Goal: Information Seeking & Learning: Learn about a topic

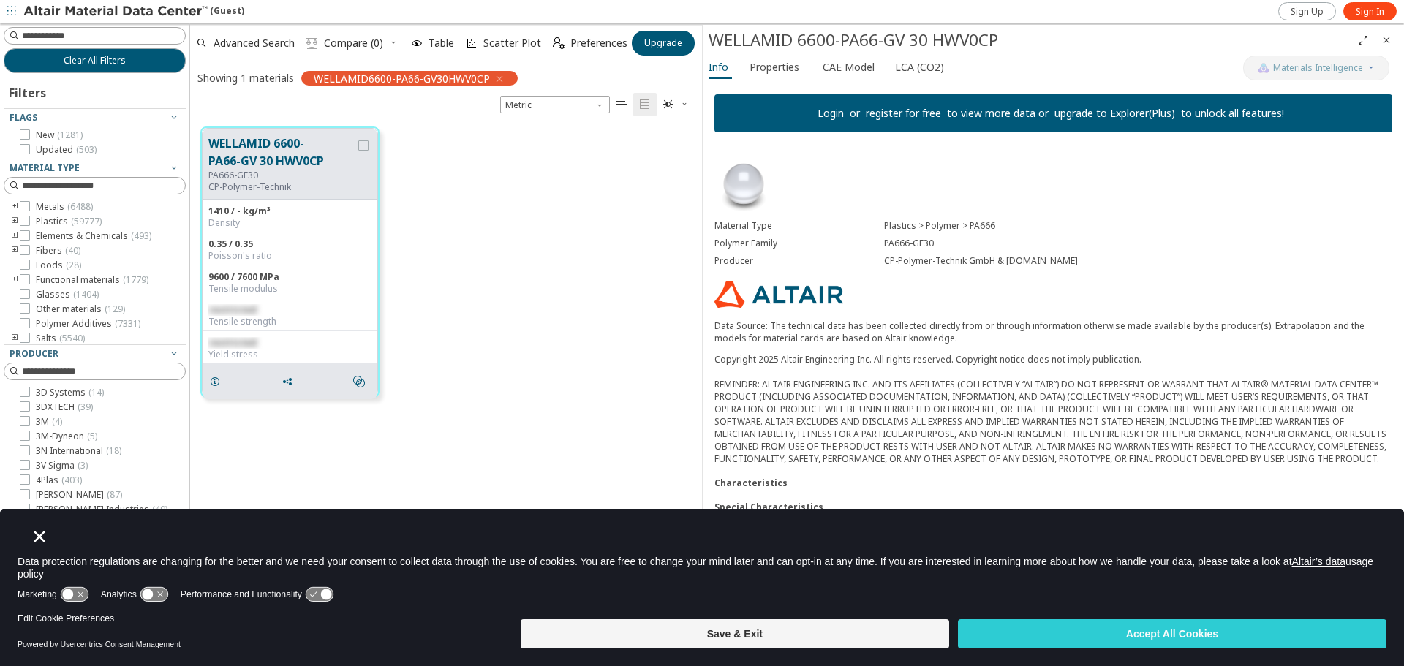
scroll to position [495, 501]
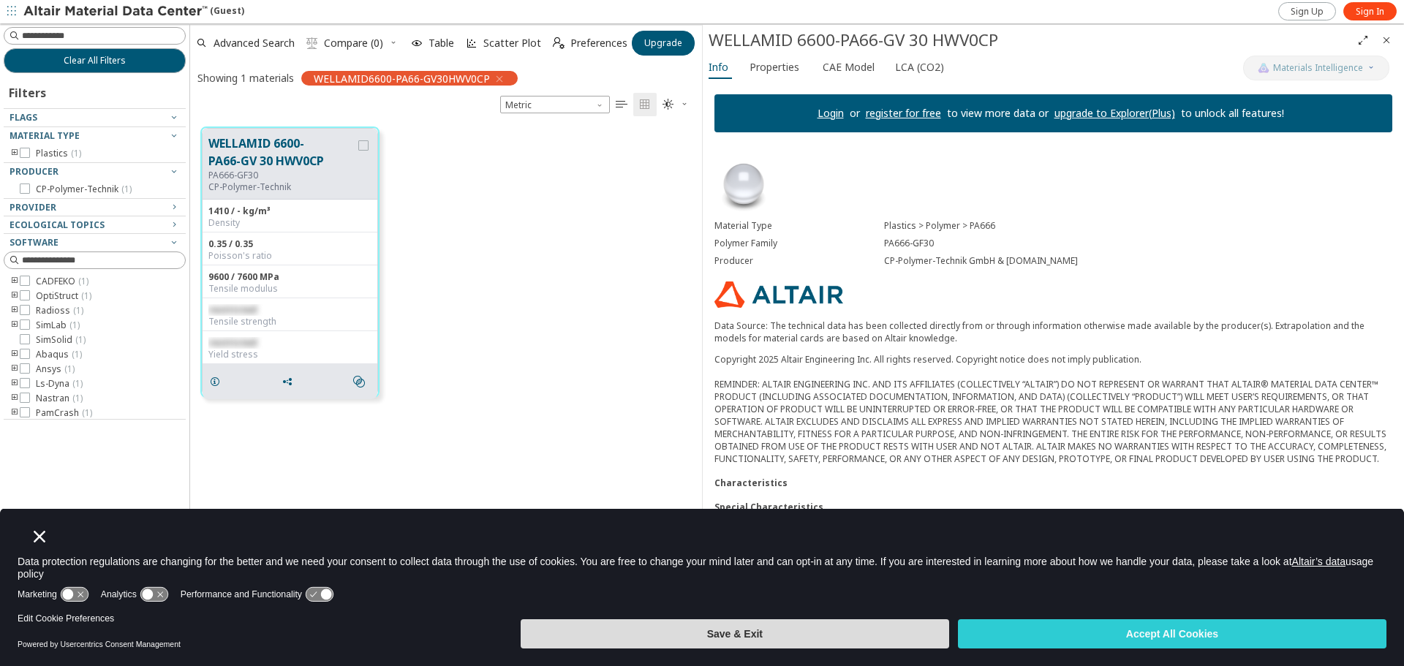
click at [726, 630] on button "Save & Exit" at bounding box center [735, 633] width 428 height 29
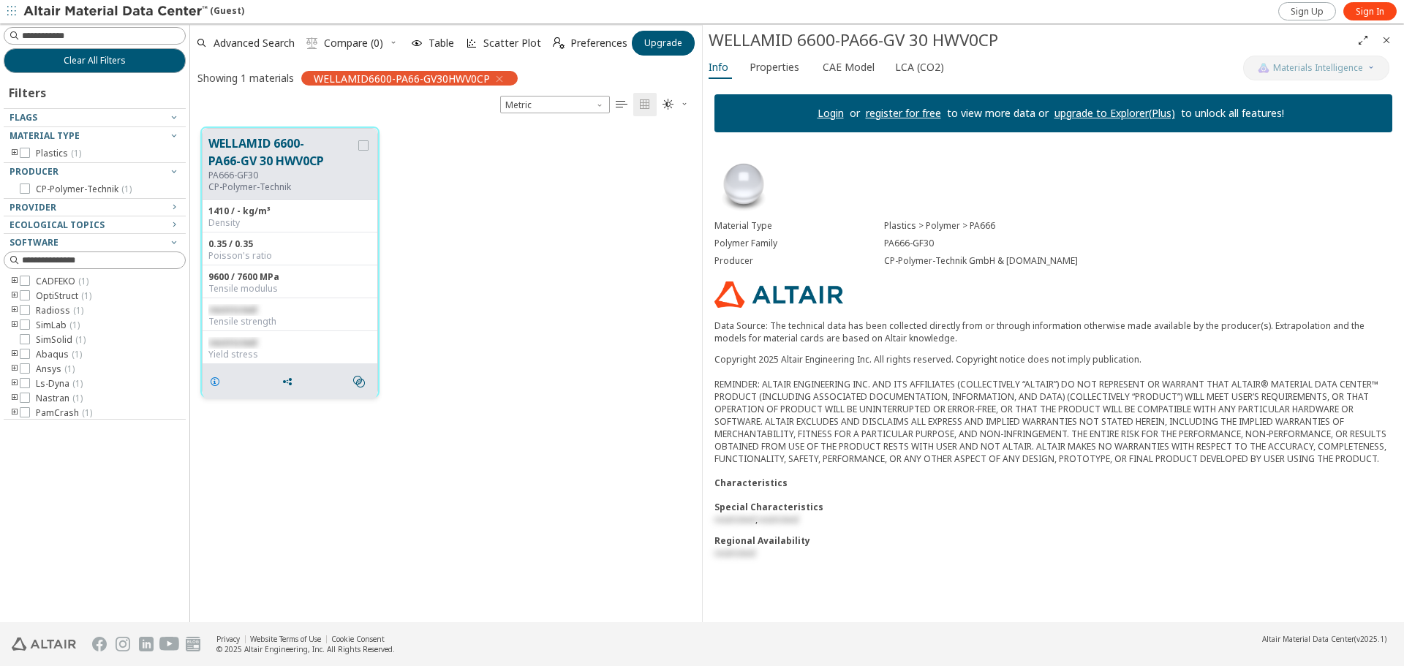
click at [214, 382] on icon "grid" at bounding box center [215, 382] width 12 height 12
click at [771, 57] on div "WELLAMID 6600-PA66-GV 30 HWV0CP Materials Intelligence Info Properties CAE Mode…" at bounding box center [1053, 323] width 702 height 597
click at [771, 65] on span "Properties" at bounding box center [774, 67] width 50 height 23
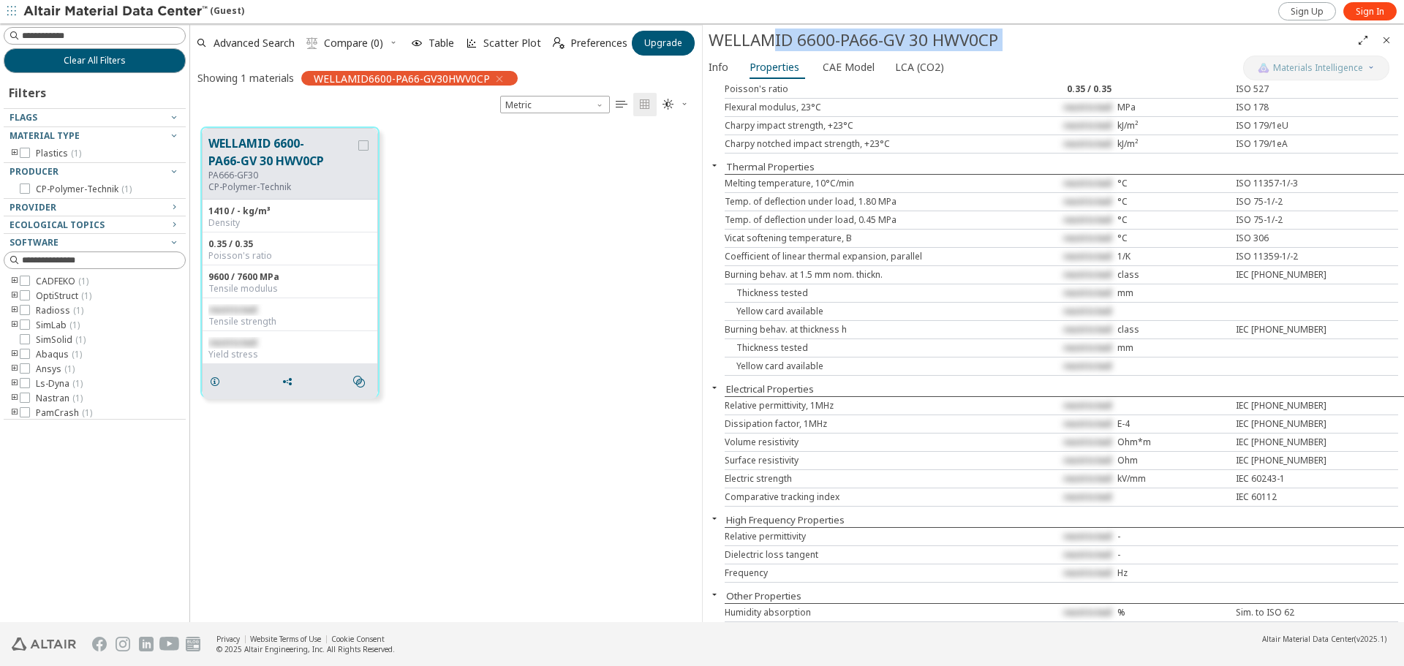
scroll to position [0, 0]
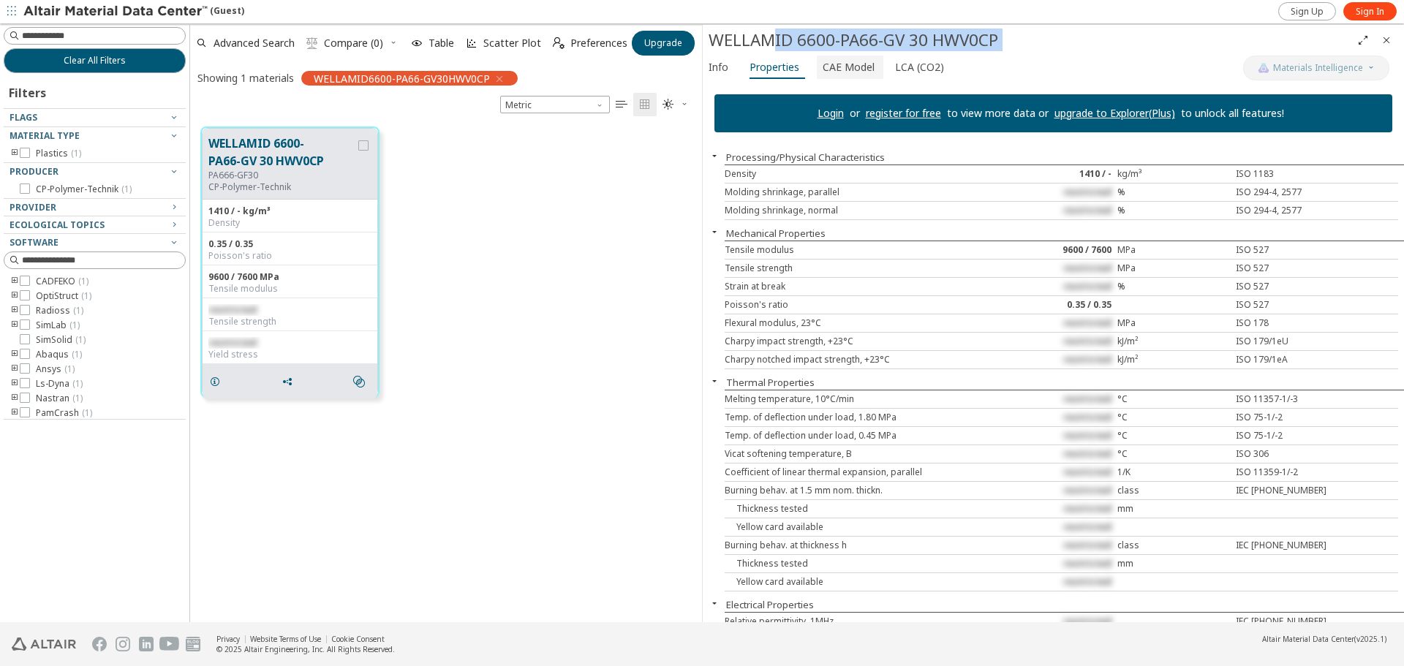
click at [845, 67] on span "CAE Model" at bounding box center [849, 67] width 52 height 23
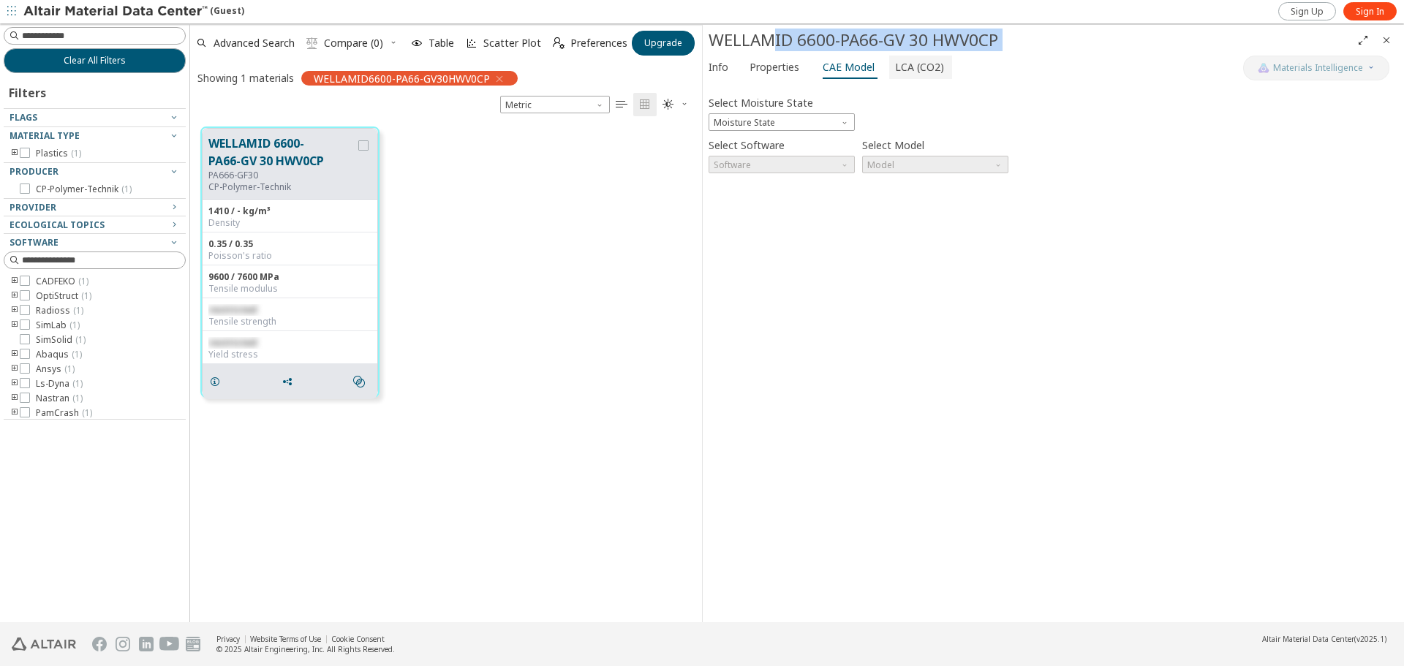
click at [921, 67] on span "LCA (CO2)" at bounding box center [919, 67] width 49 height 23
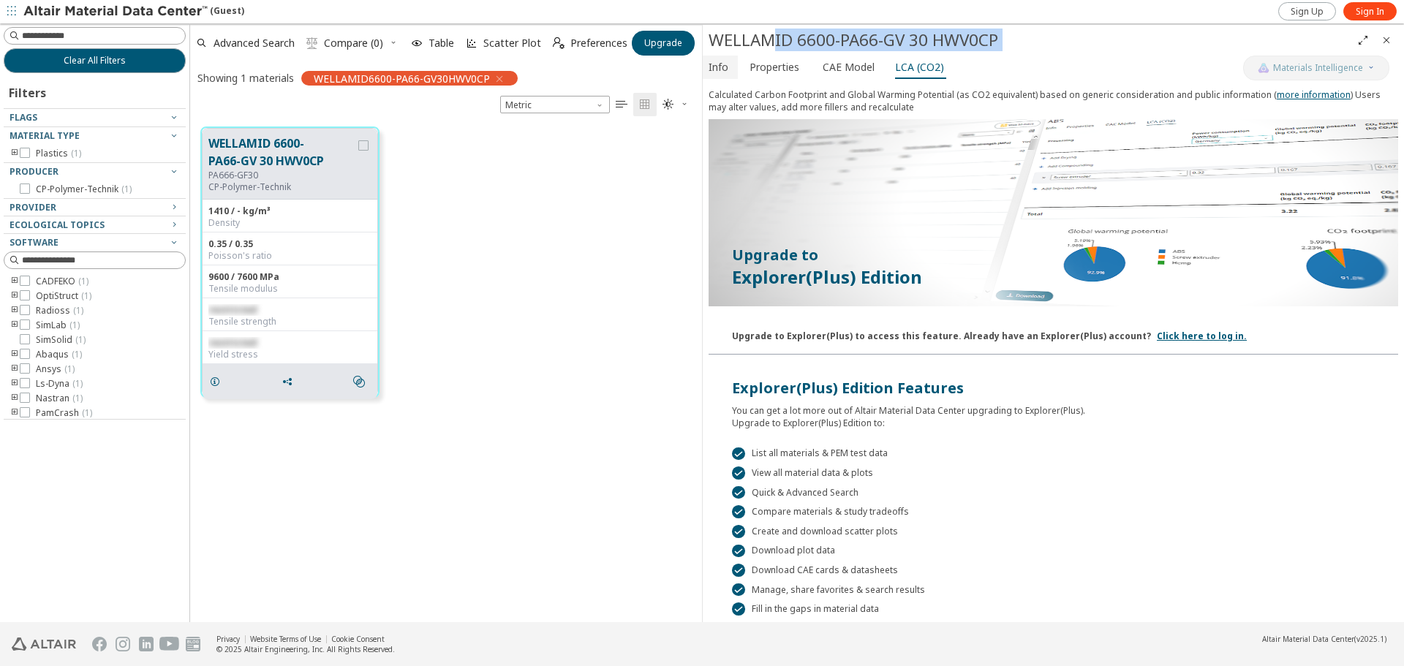
click at [715, 69] on span "Info" at bounding box center [718, 67] width 20 height 23
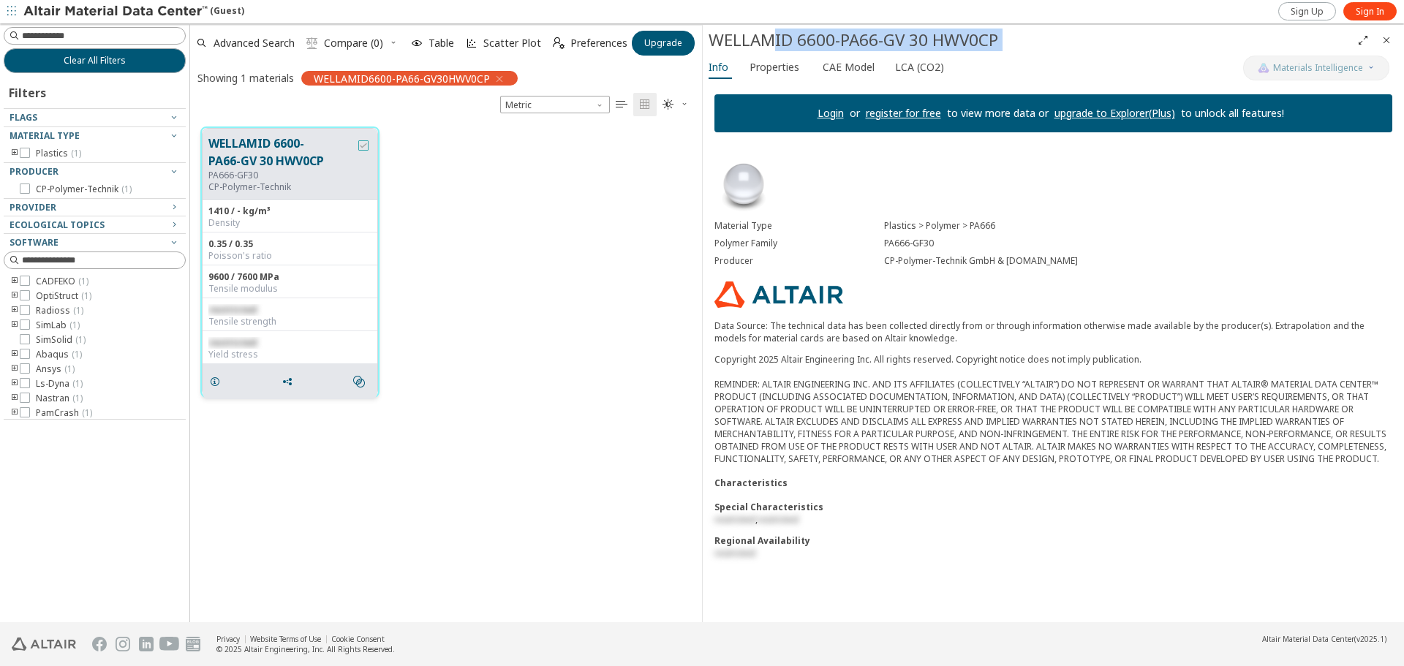
click at [363, 144] on icon "grid" at bounding box center [363, 145] width 10 height 10
click at [599, 105] on span "Unit System" at bounding box center [601, 102] width 12 height 12
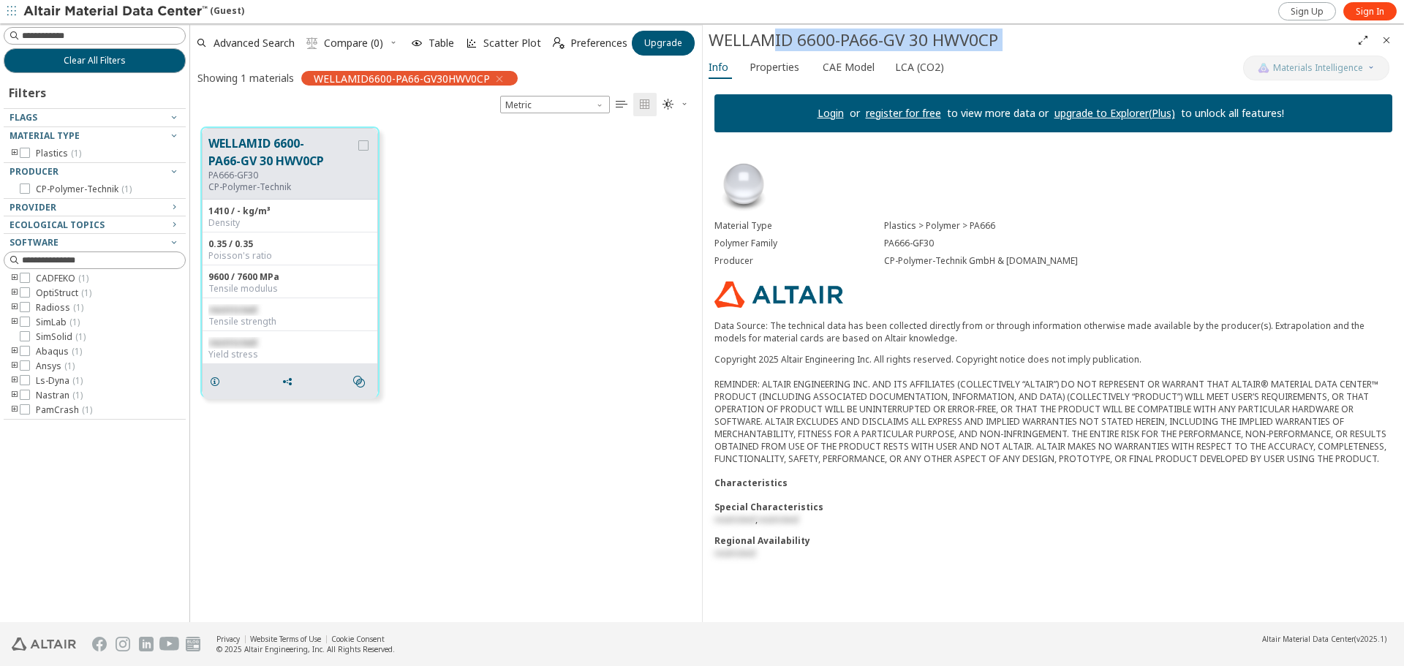
click at [1163, 63] on div "Info Properties CAE Model LCA (CO2)" at bounding box center [973, 69] width 540 height 27
